Goal: Check status: Check status

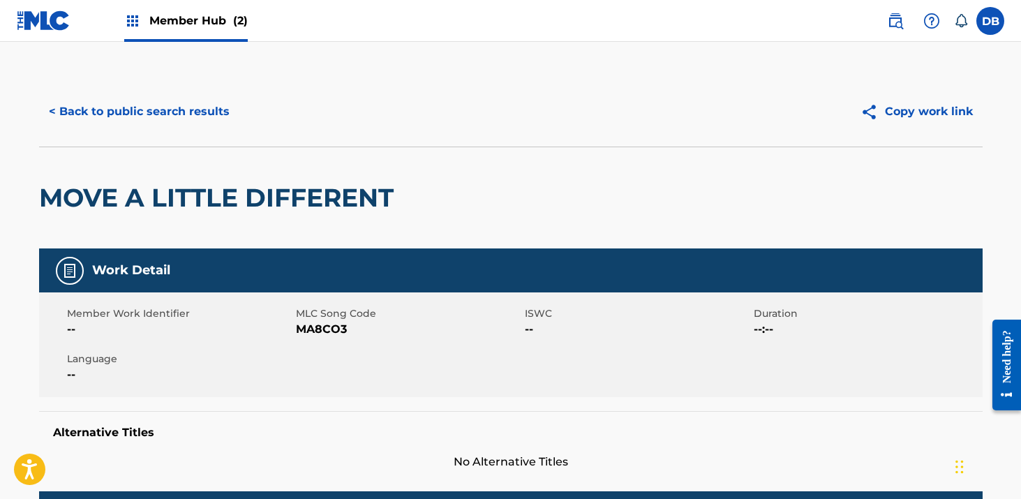
click at [160, 29] on div "Member Hub (2)" at bounding box center [185, 20] width 123 height 41
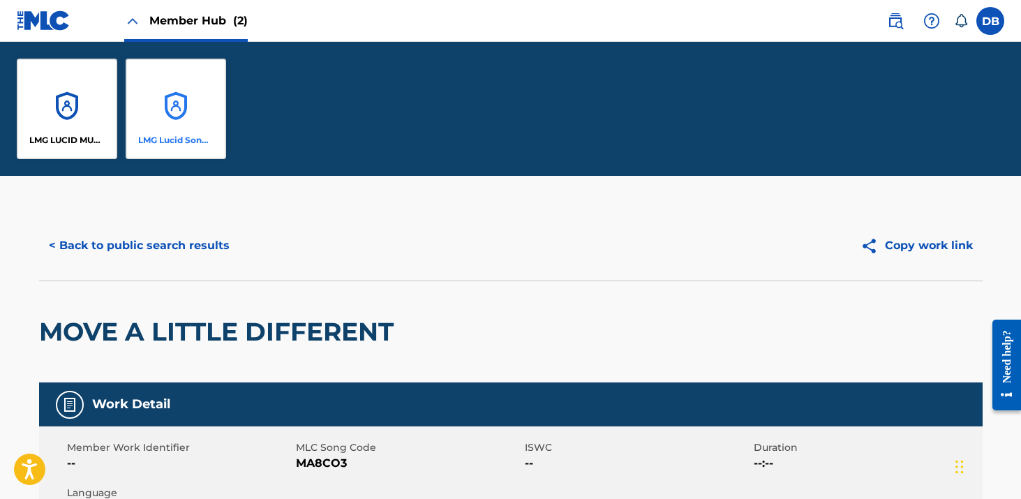
click at [173, 78] on div "LMG Lucid Songs (ASCAP)" at bounding box center [176, 109] width 100 height 100
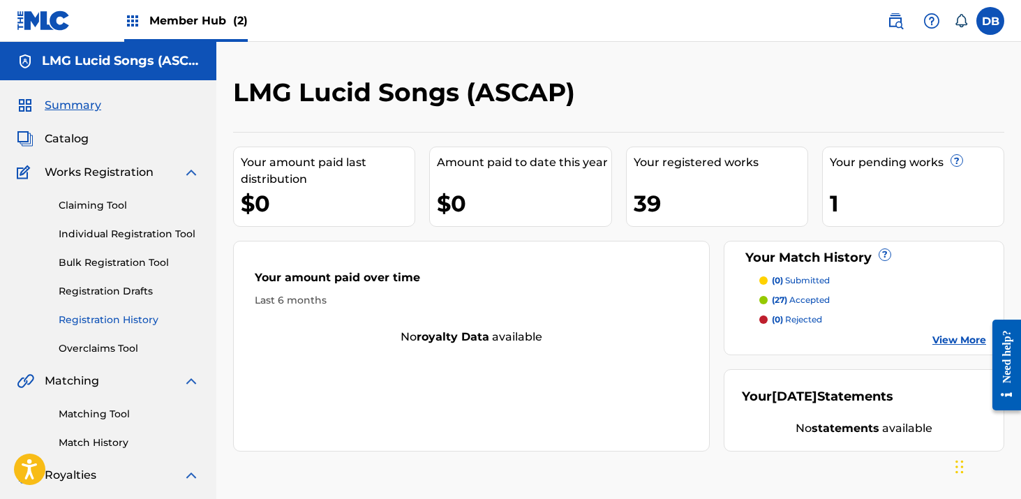
click at [135, 322] on link "Registration History" at bounding box center [129, 320] width 141 height 15
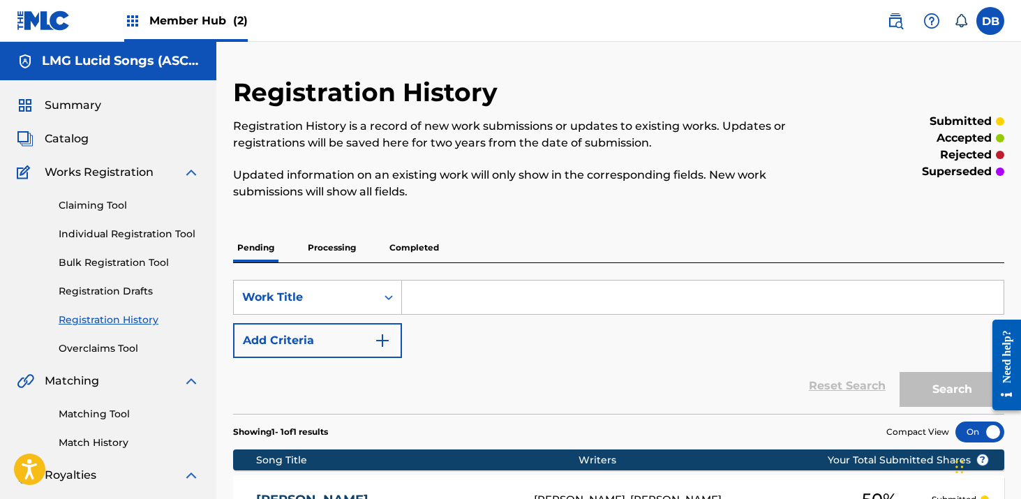
click at [350, 250] on p "Processing" at bounding box center [331, 247] width 57 height 29
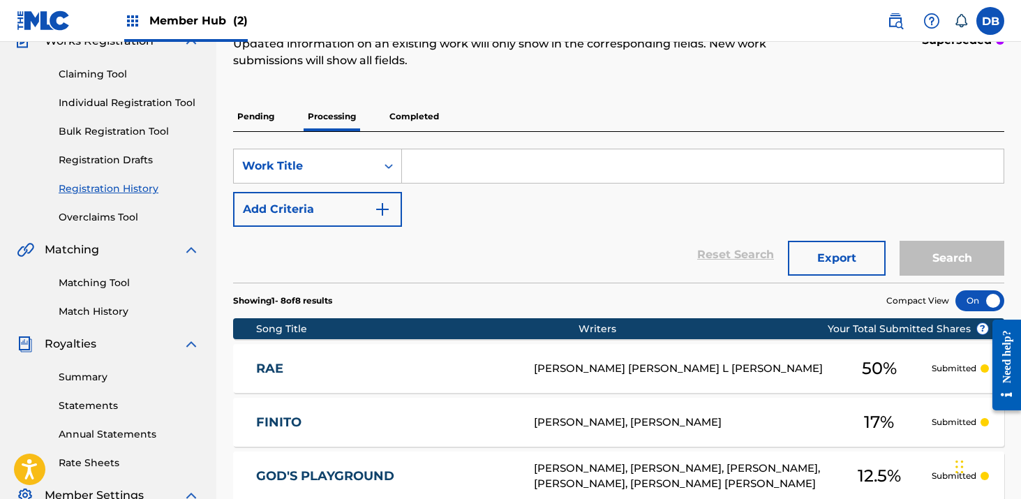
scroll to position [85, 0]
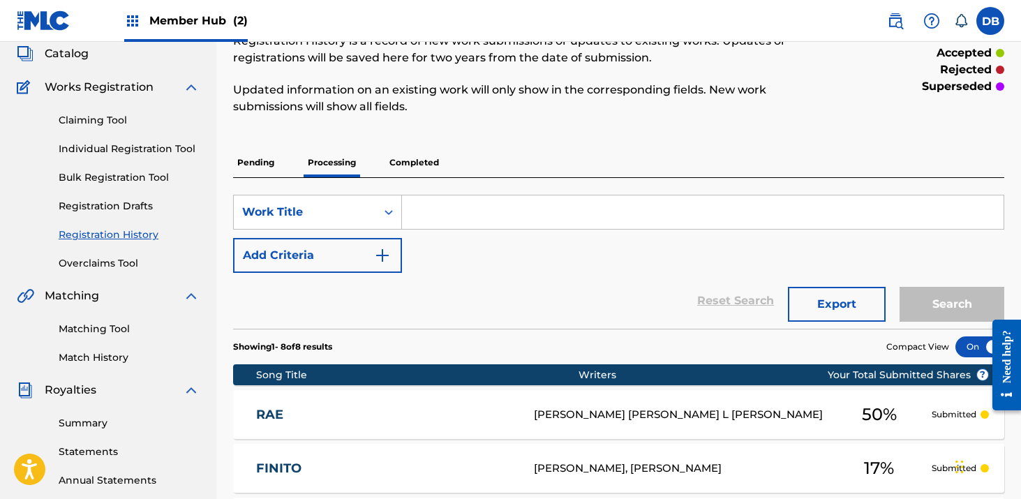
click at [258, 169] on p "Pending" at bounding box center [255, 162] width 45 height 29
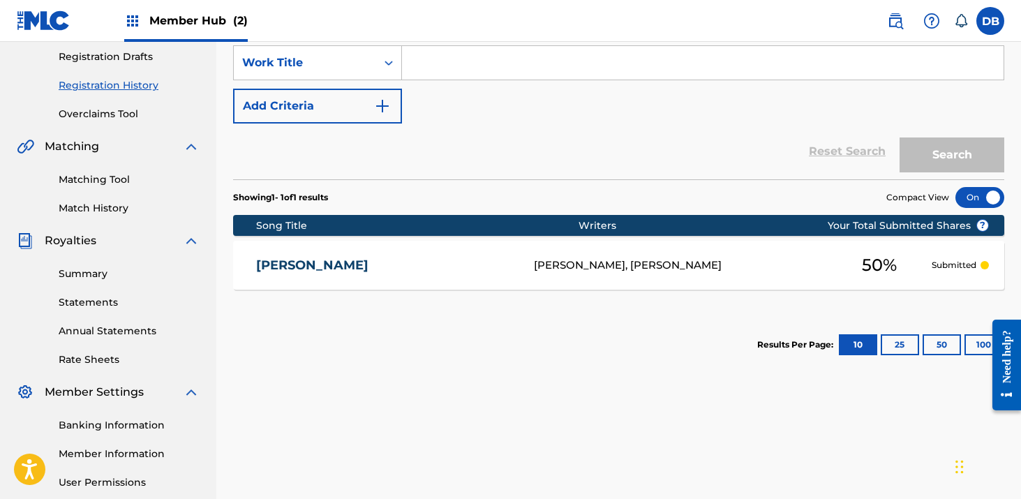
scroll to position [29, 0]
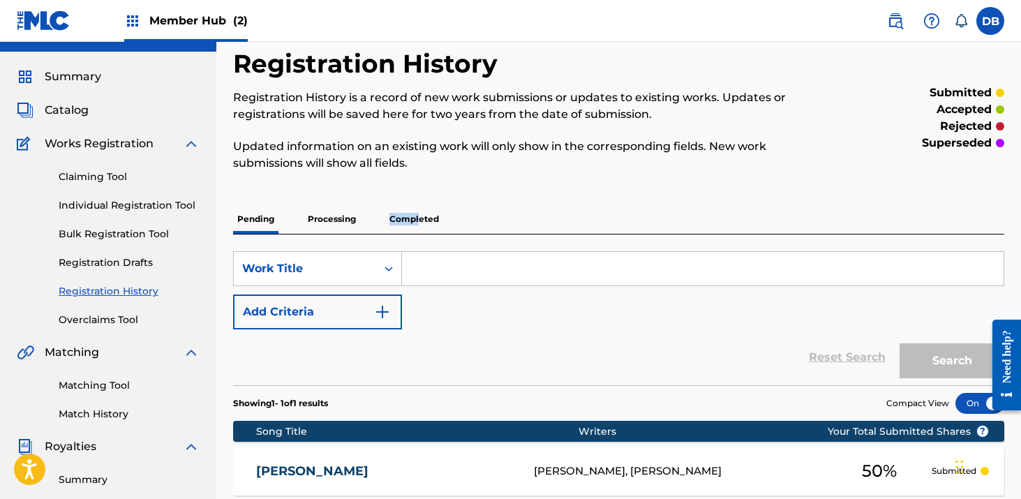
click at [417, 213] on p "Completed" at bounding box center [414, 218] width 58 height 29
